Goal: Browse casually: Explore the website without a specific task or goal

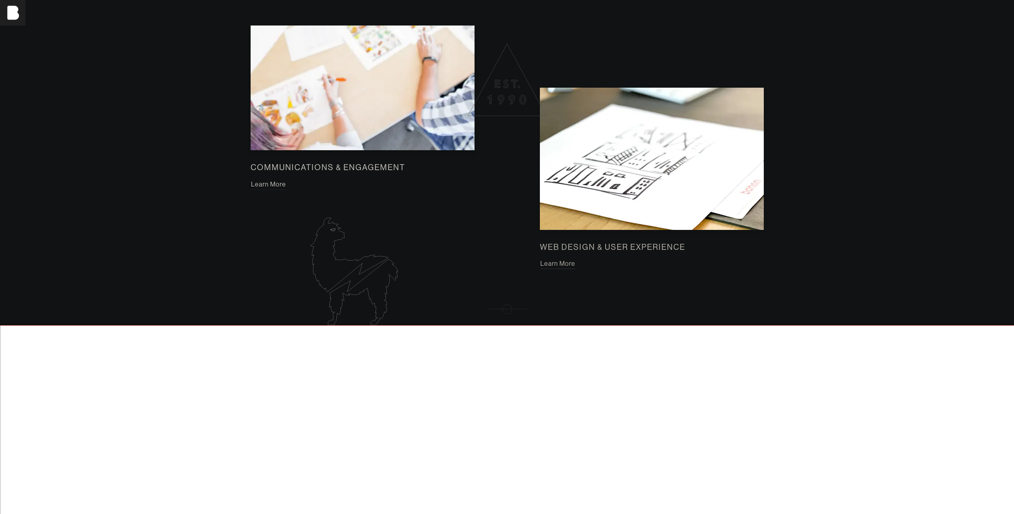
scroll to position [1116, 0]
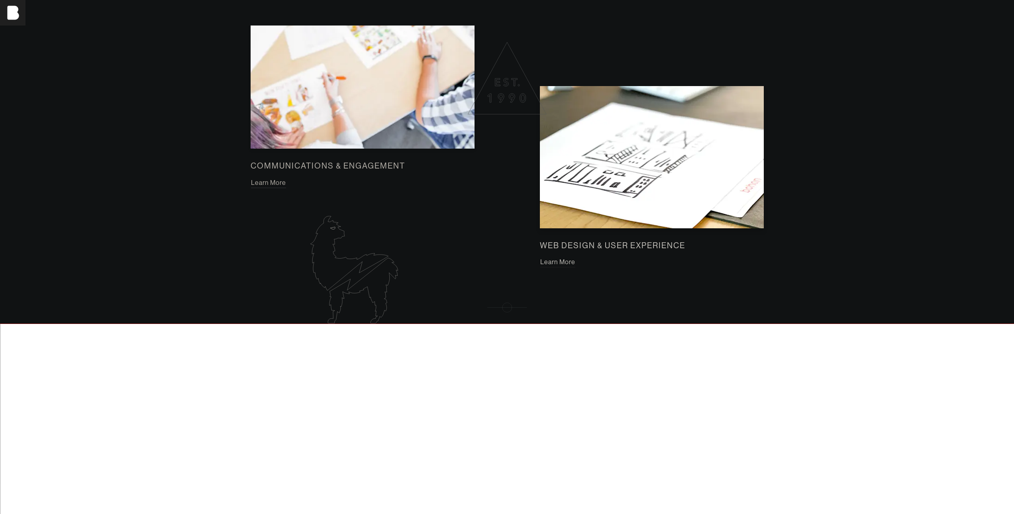
click at [557, 265] on button "Learn More" at bounding box center [558, 262] width 36 height 10
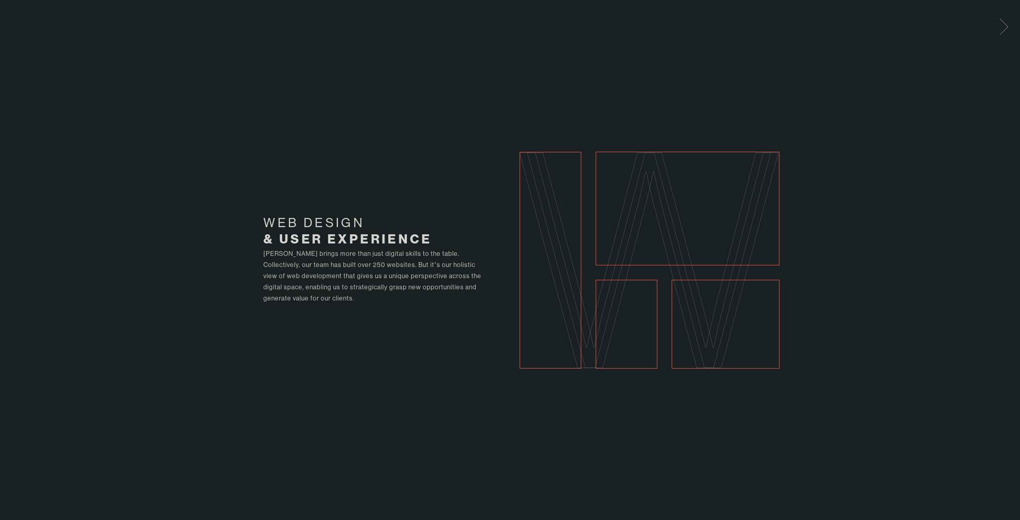
click at [1005, 28] on span at bounding box center [1002, 25] width 16 height 13
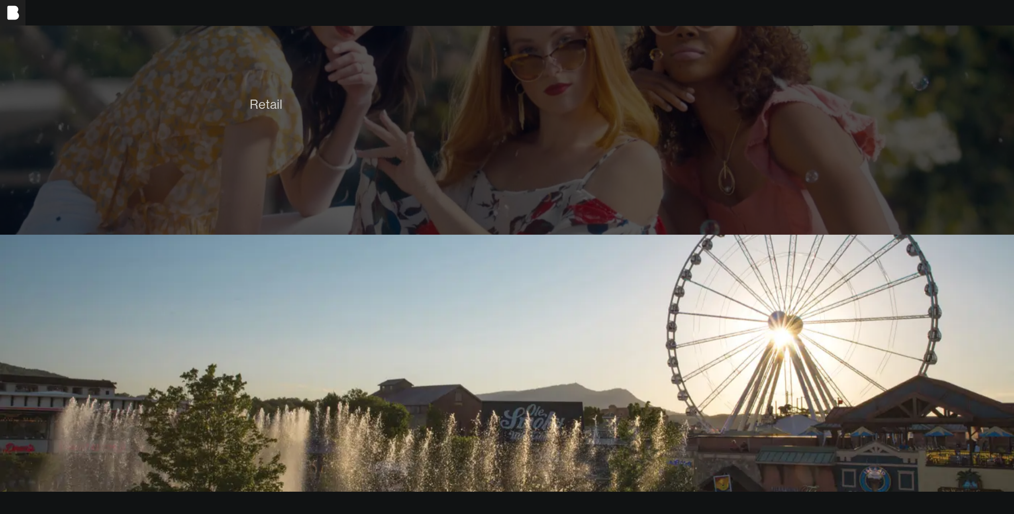
scroll to position [2464, 0]
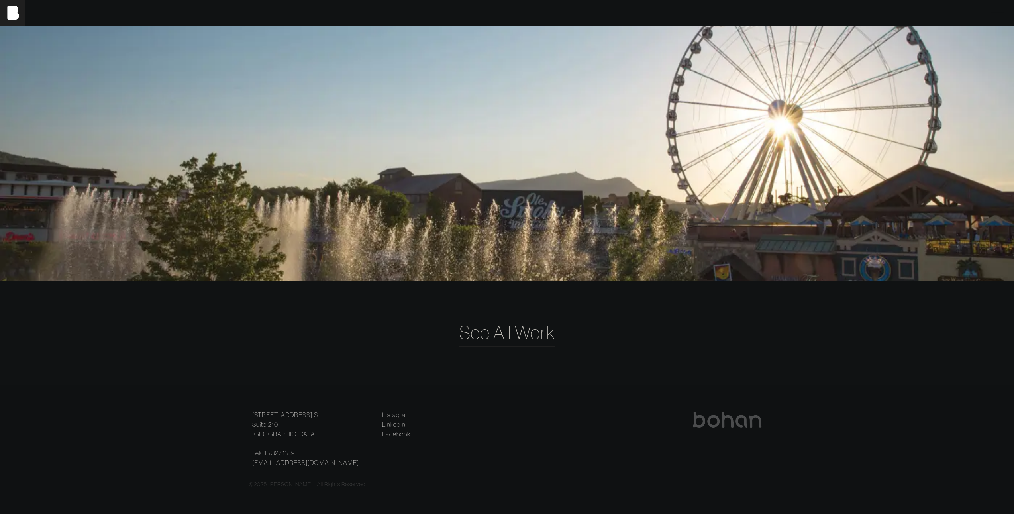
click at [508, 328] on span "See All Work" at bounding box center [508, 333] width 96 height 28
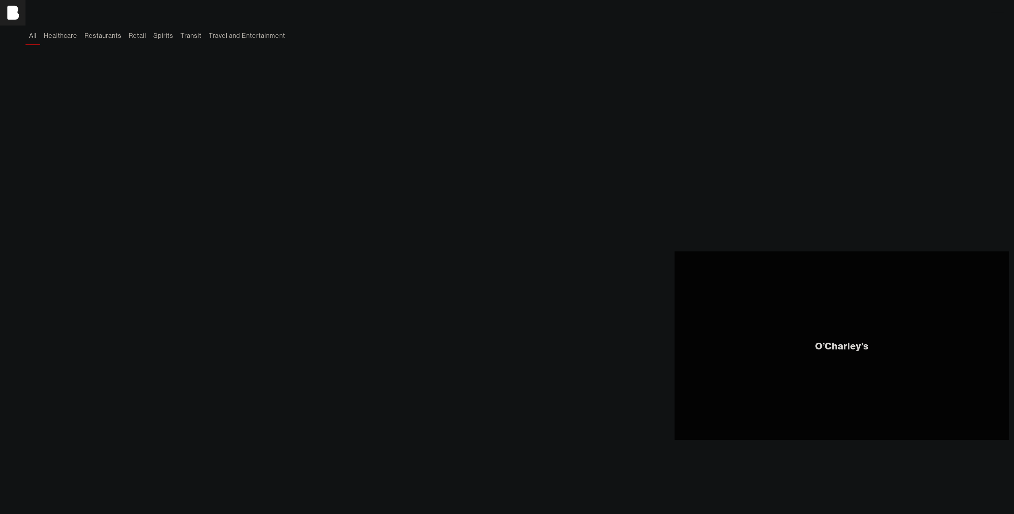
scroll to position [58, 0]
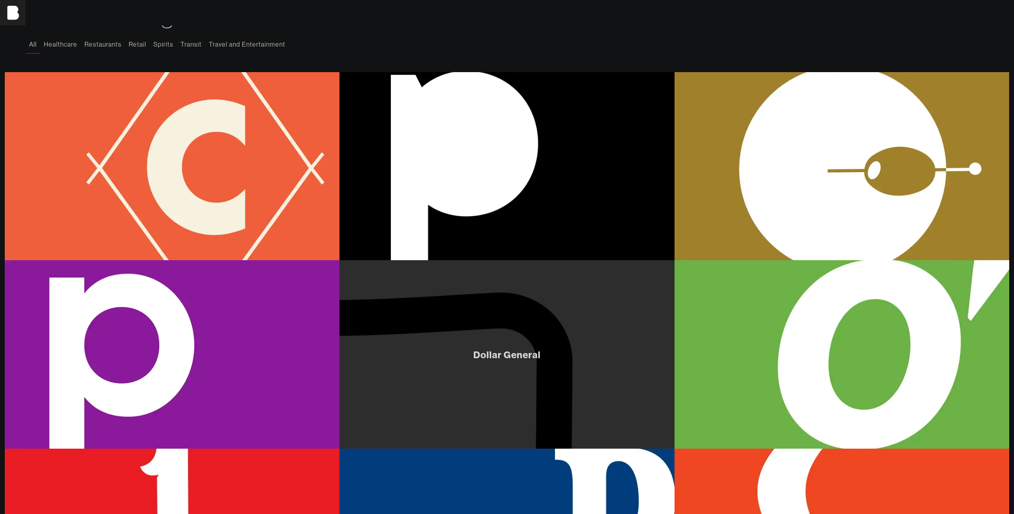
click at [538, 321] on div "Dollar General" at bounding box center [507, 354] width 335 height 189
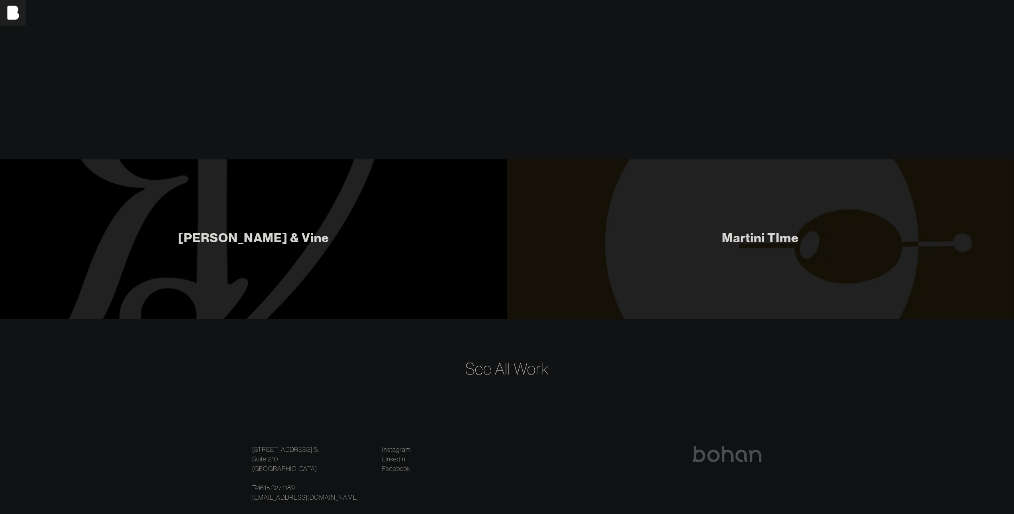
scroll to position [4103, 0]
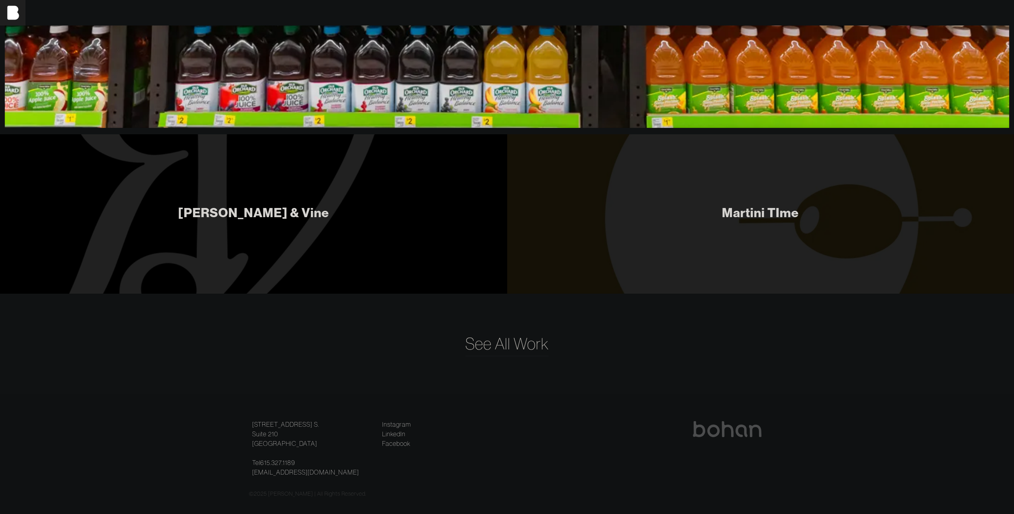
drag, startPoint x: 491, startPoint y: 300, endPoint x: 489, endPoint y: 296, distance: 4.3
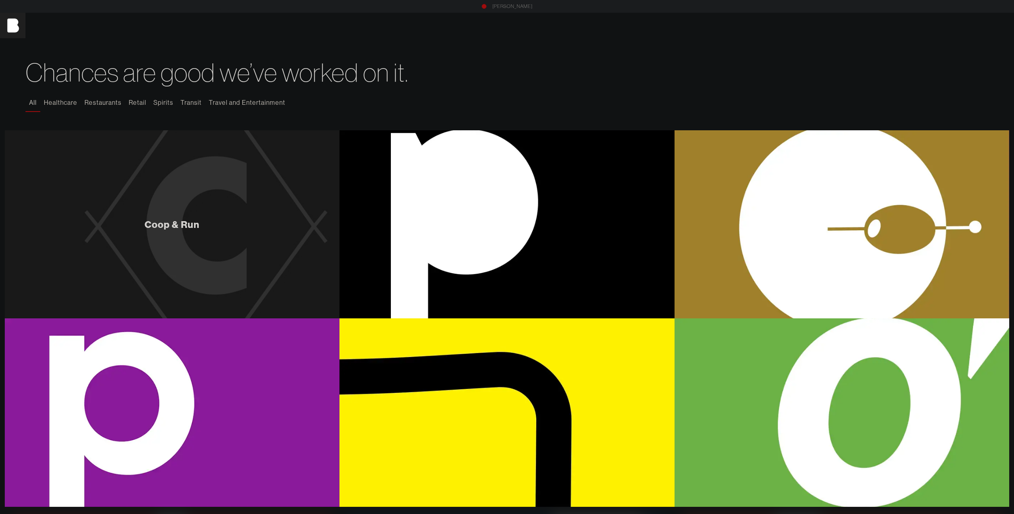
click at [204, 230] on div "Coop & Run" at bounding box center [172, 224] width 335 height 189
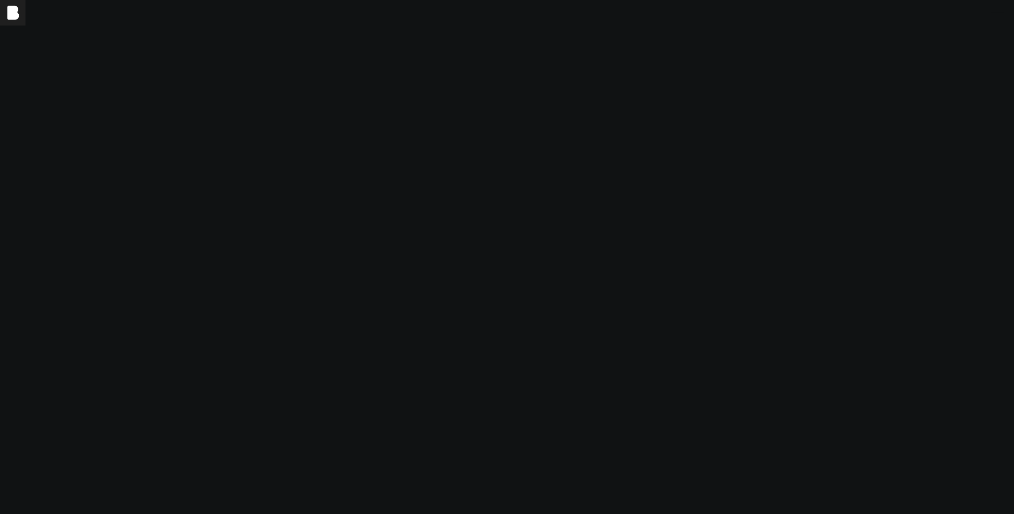
scroll to position [2989, 0]
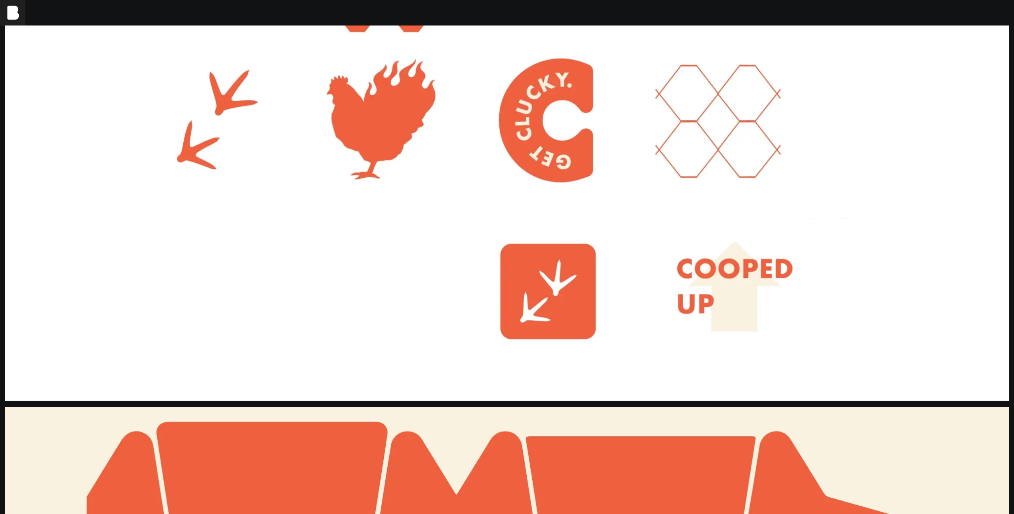
drag, startPoint x: 229, startPoint y: 317, endPoint x: 238, endPoint y: 297, distance: 21.9
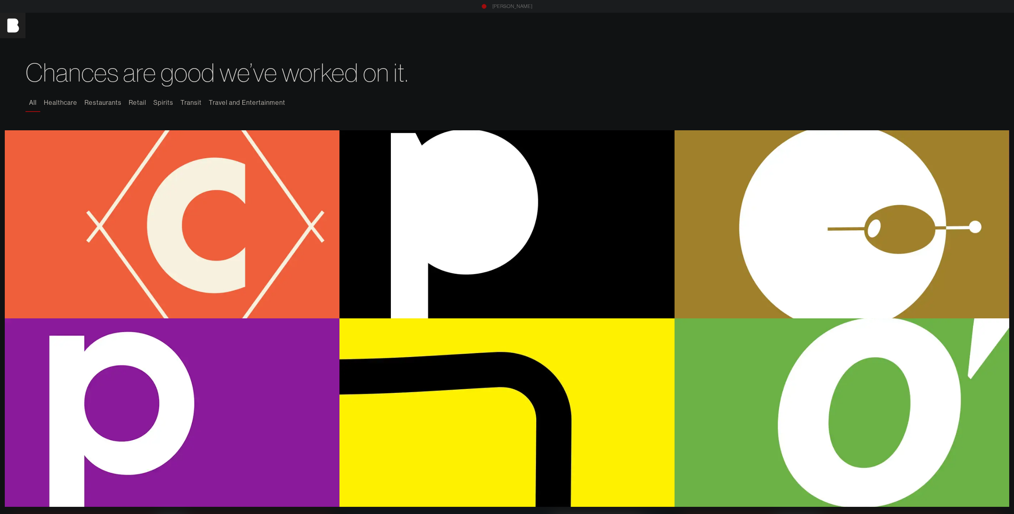
click at [508, 6] on link "[PERSON_NAME]" at bounding box center [513, 6] width 40 height 7
